Goal: Task Accomplishment & Management: Manage account settings

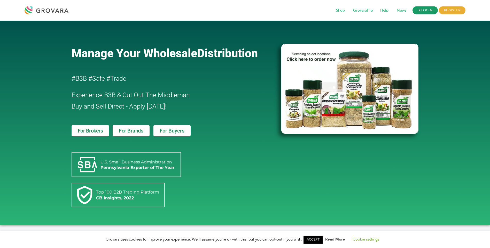
click at [426, 9] on link "LOGIN" at bounding box center [424, 10] width 25 height 8
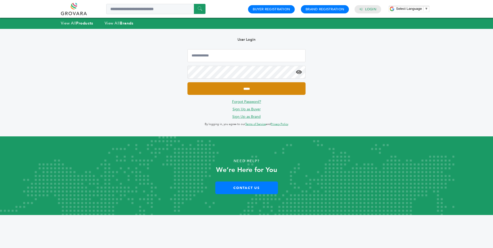
type input "**********"
click at [269, 89] on input "*****" at bounding box center [247, 88] width 118 height 13
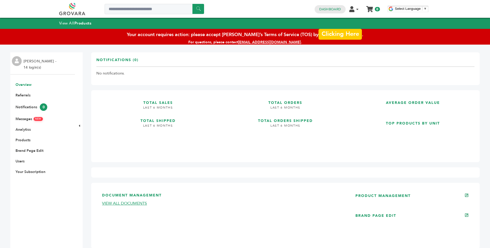
click at [336, 33] on link "Clicking Here" at bounding box center [339, 33] width 43 height 11
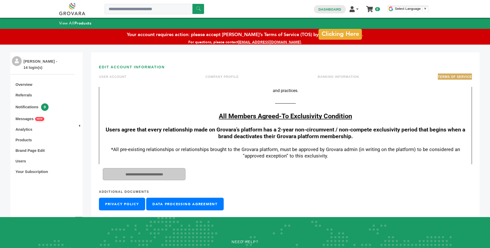
scroll to position [103, 0]
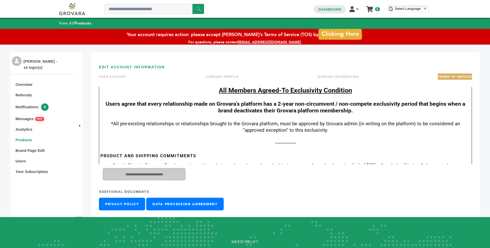
click at [29, 138] on link "Products" at bounding box center [23, 140] width 17 height 4
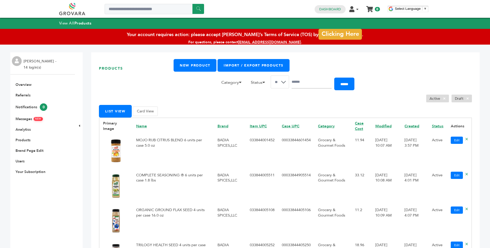
click at [114, 151] on img at bounding box center [116, 151] width 26 height 26
click at [145, 141] on td "MOJO RUB CITRUS BLEND 6 units per case 5.0 oz" at bounding box center [172, 151] width 81 height 35
click at [451, 142] on link "Edit" at bounding box center [456, 140] width 12 height 7
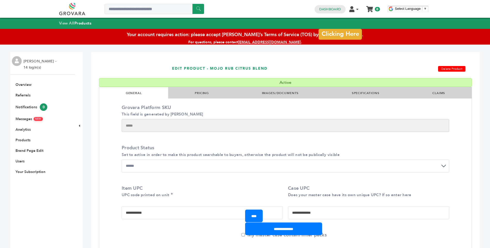
click at [220, 94] on li "PRICING" at bounding box center [201, 92] width 67 height 11
click at [236, 91] on li "IMAGES/DOCUMENTS" at bounding box center [280, 92] width 90 height 11
click at [278, 89] on li "IMAGES/DOCUMENTS" at bounding box center [280, 92] width 90 height 11
drag, startPoint x: 345, startPoint y: 159, endPoint x: 353, endPoint y: 152, distance: 11.4
click at [344, 159] on div "**********" at bounding box center [285, 159] width 327 height 28
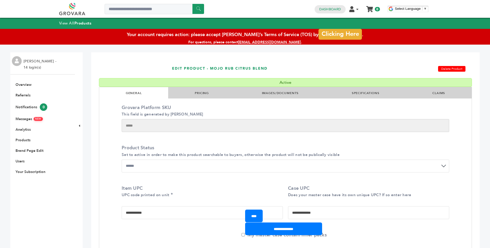
drag, startPoint x: 362, startPoint y: 145, endPoint x: 290, endPoint y: 62, distance: 110.1
click at [290, 62] on h1 "EDIT PRODUCT - MOJO RUB CITRUS BLEND" at bounding box center [265, 68] width 186 height 19
click at [226, 93] on li "PRICING" at bounding box center [201, 92] width 67 height 11
click at [27, 139] on link "Products" at bounding box center [22, 140] width 15 height 5
